Goal: Task Accomplishment & Management: Use online tool/utility

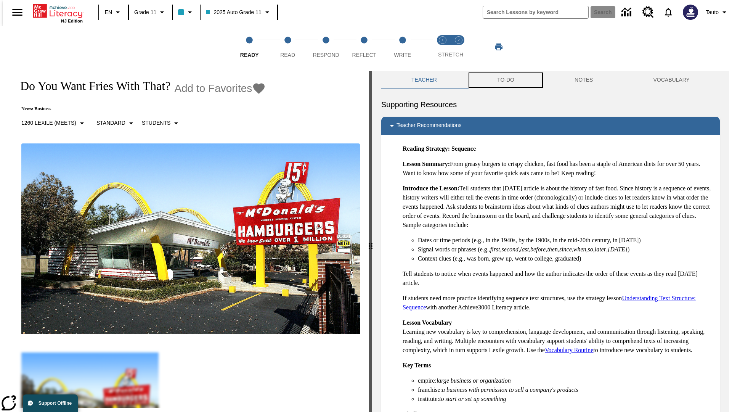
click at [505, 80] on button "TO-DO" at bounding box center [505, 80] width 77 height 18
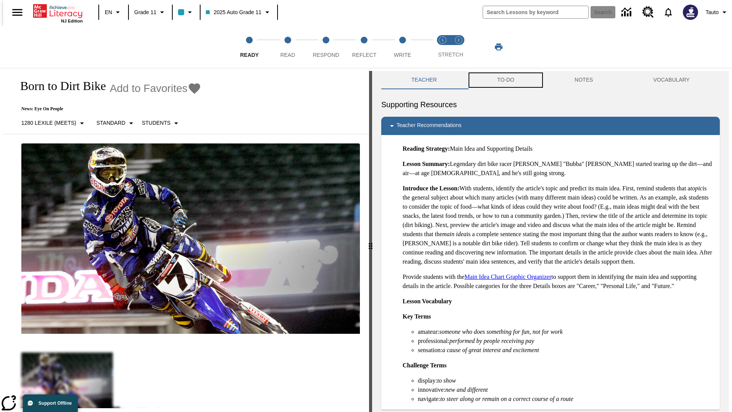
click at [505, 80] on button "TO-DO" at bounding box center [505, 80] width 77 height 18
